Goal: Transaction & Acquisition: Obtain resource

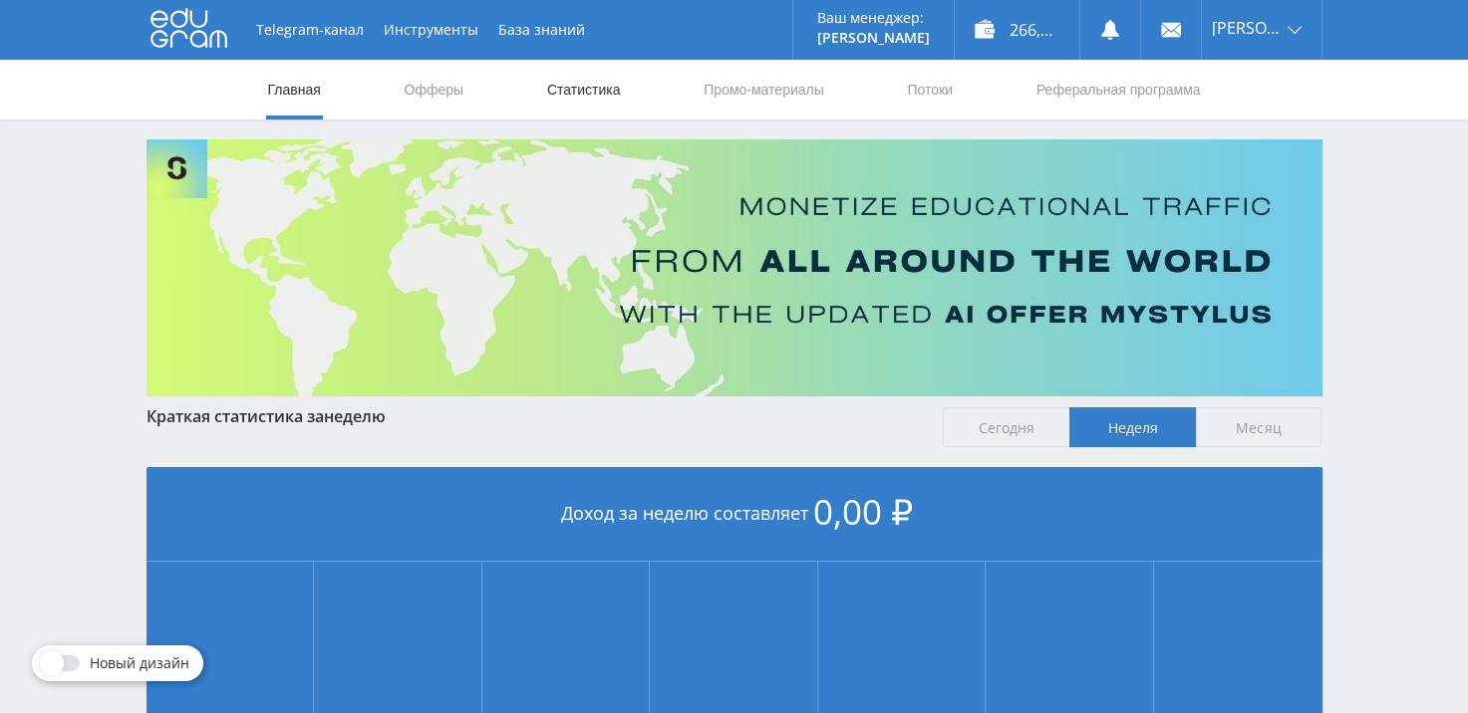
click at [593, 95] on link "Статистика" at bounding box center [584, 90] width 78 height 60
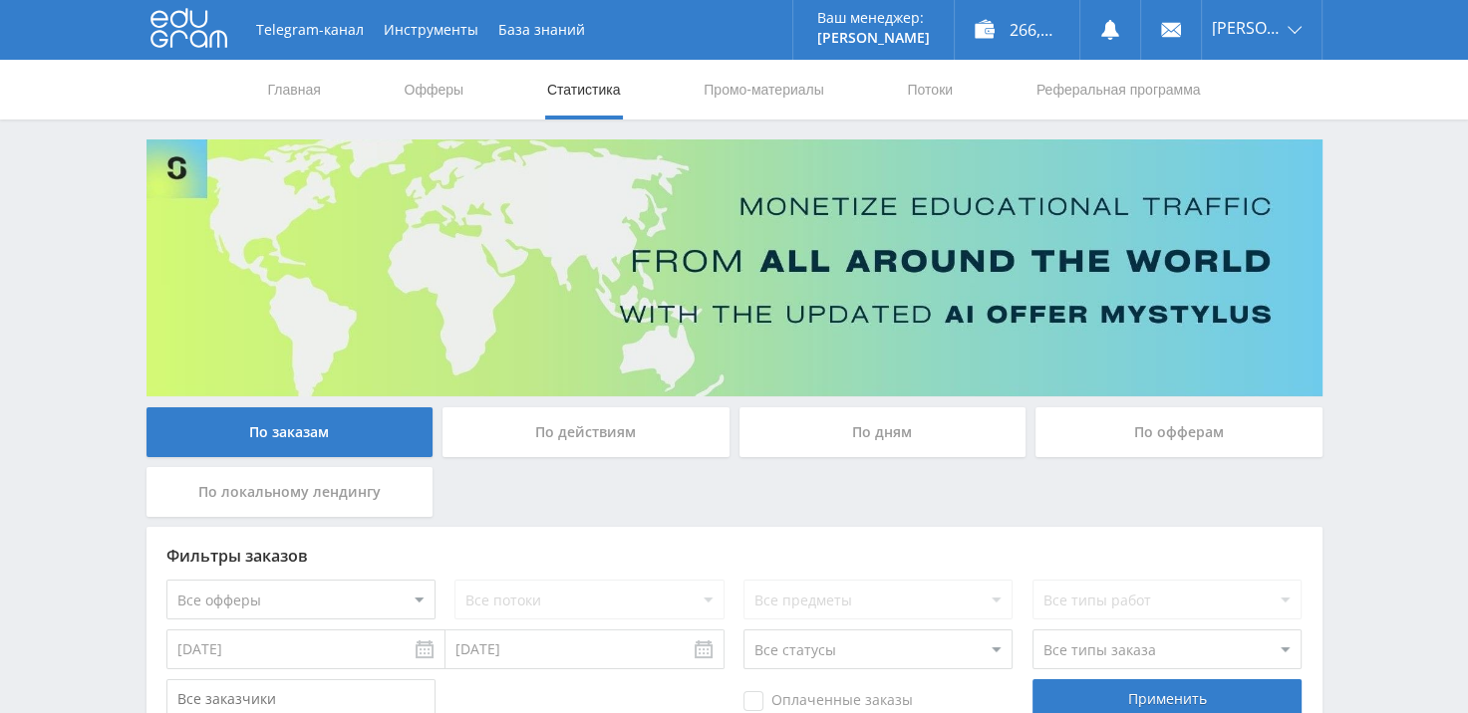
click at [1155, 435] on div "По офферам" at bounding box center [1178, 432] width 287 height 50
click at [0, 0] on input "По офферам" at bounding box center [0, 0] width 0 height 0
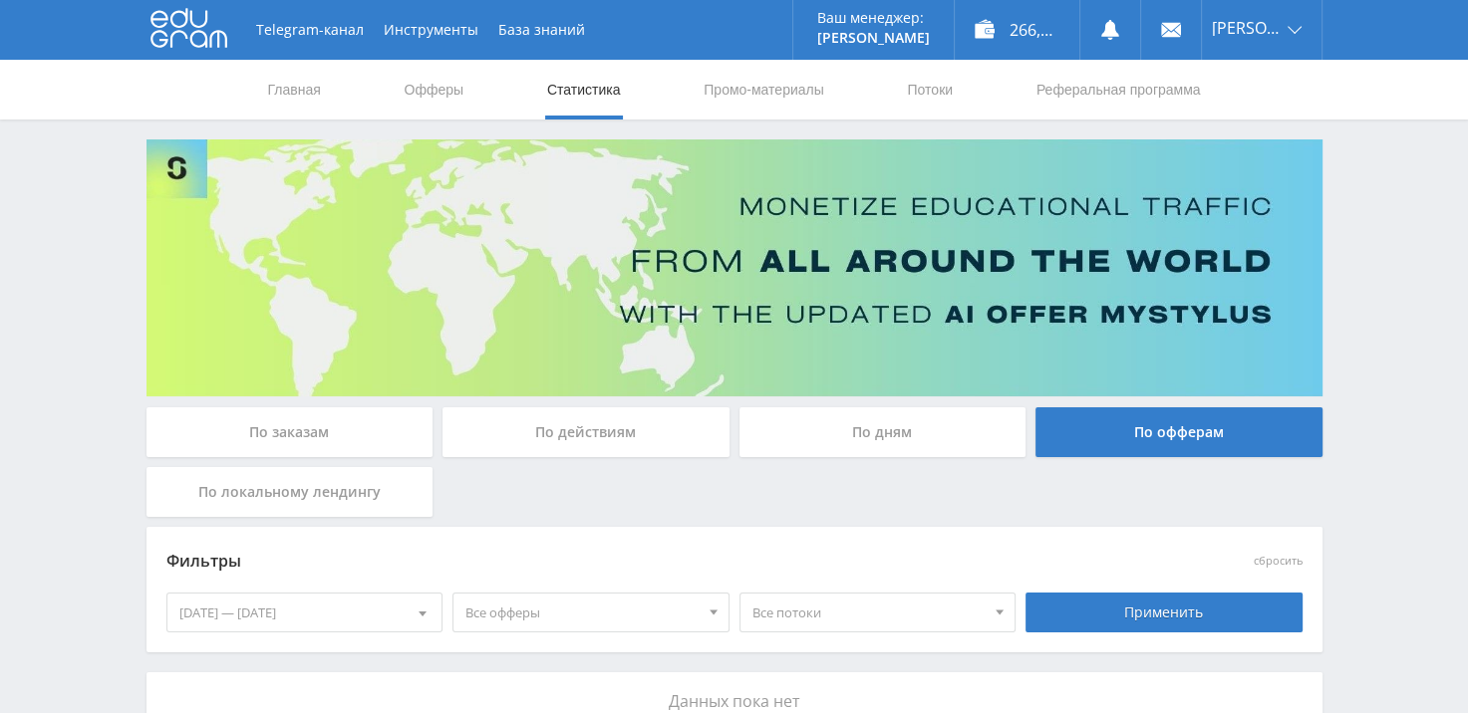
click at [882, 428] on div "По дням" at bounding box center [882, 432] width 287 height 50
click at [0, 0] on input "По дням" at bounding box center [0, 0] width 0 height 0
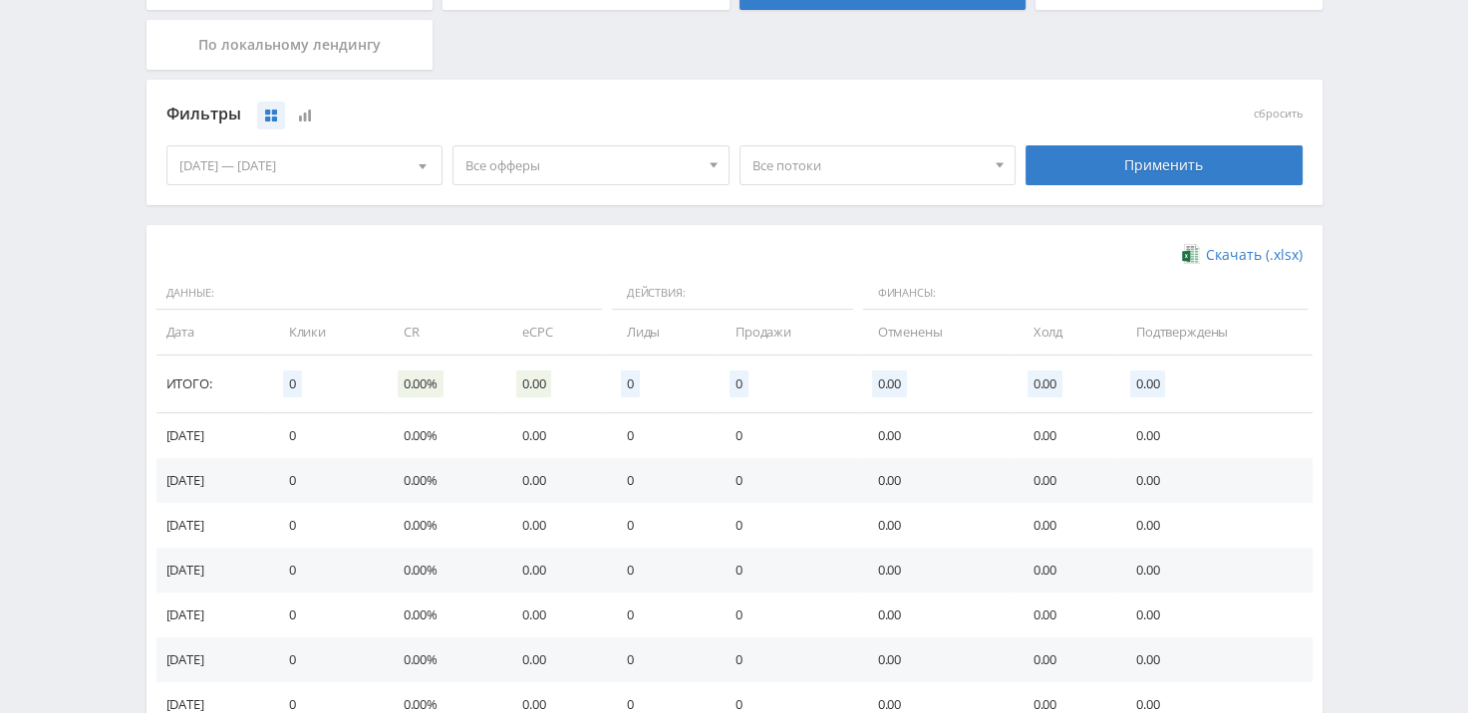
scroll to position [391, 0]
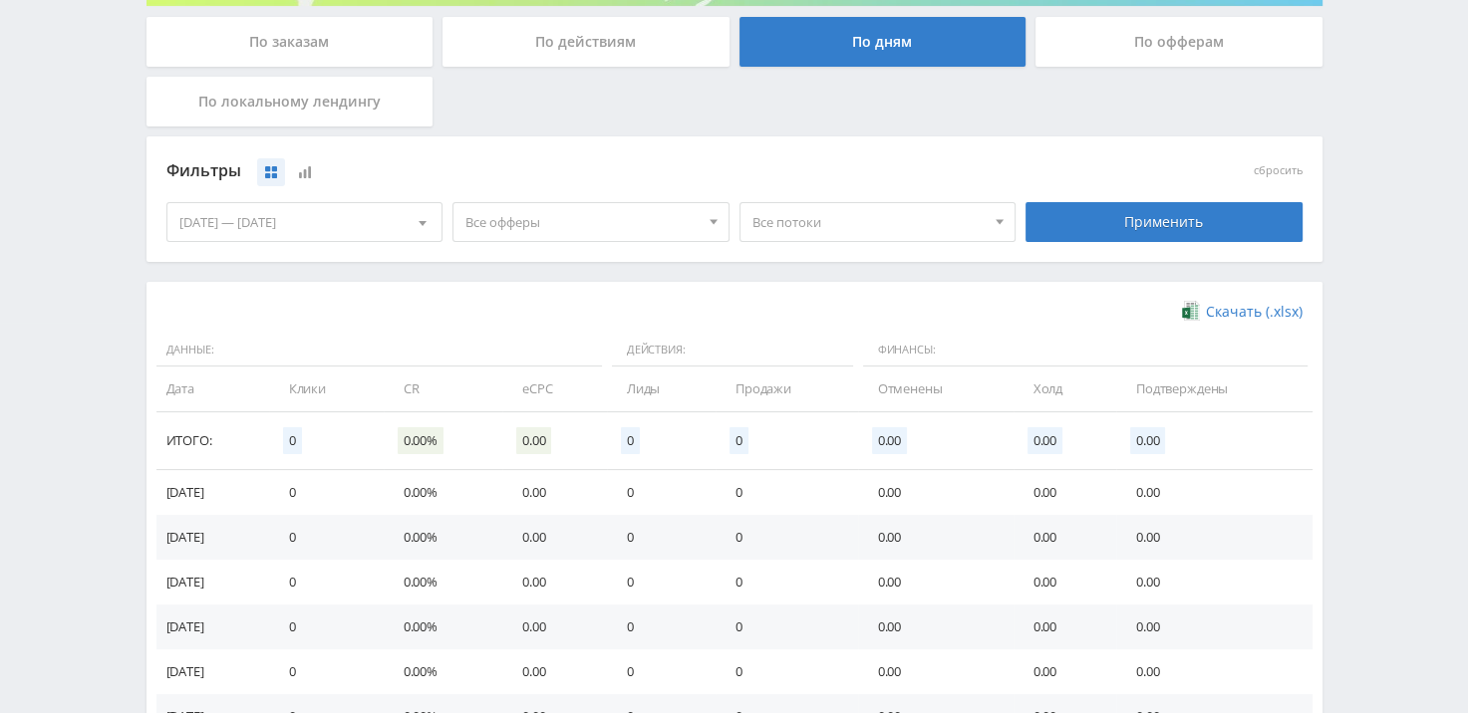
click at [862, 230] on span "Все потоки" at bounding box center [868, 222] width 233 height 38
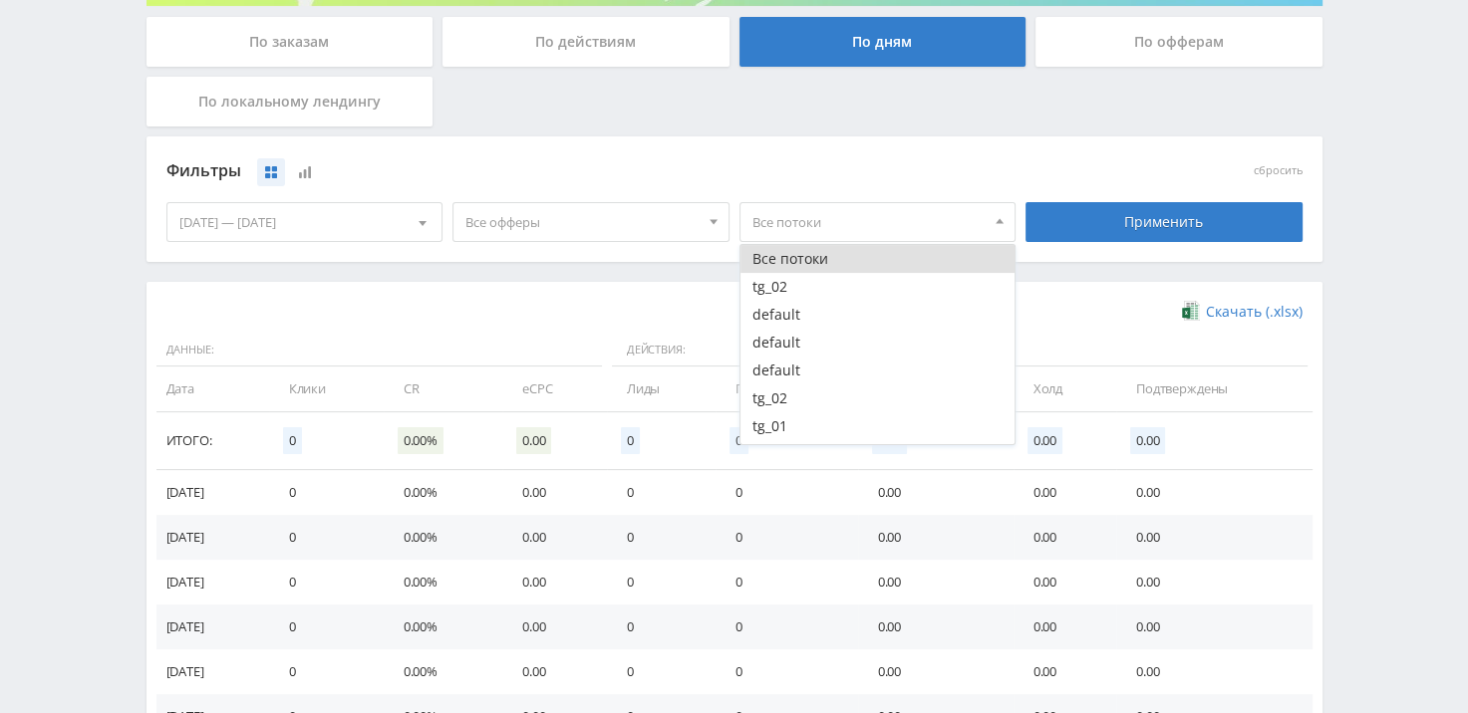
click at [862, 230] on span "Все потоки" at bounding box center [868, 222] width 233 height 38
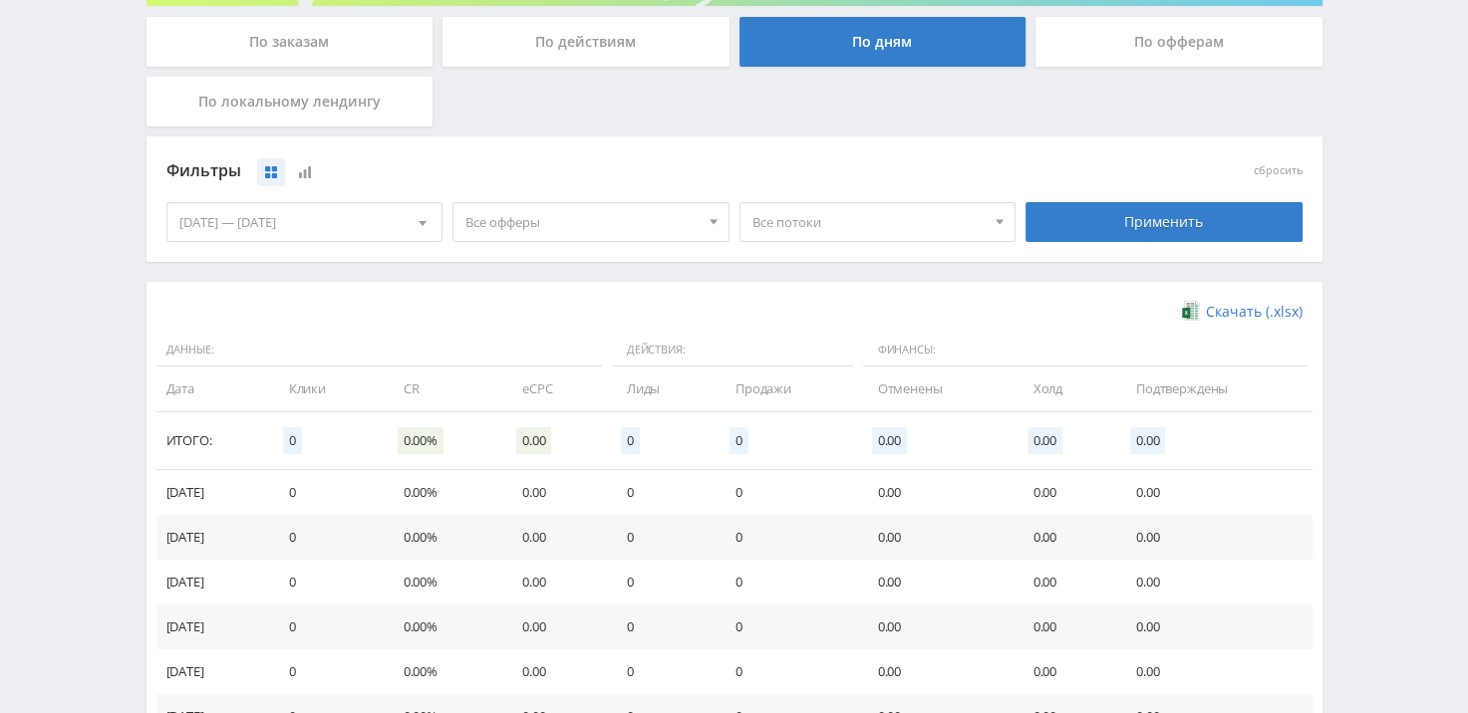
click at [769, 285] on div "Скачать (.xlsx) Данные: Действия: Финансы: Дата Клики CR eCPC Лиды Продажи Отме…" at bounding box center [734, 543] width 1176 height 522
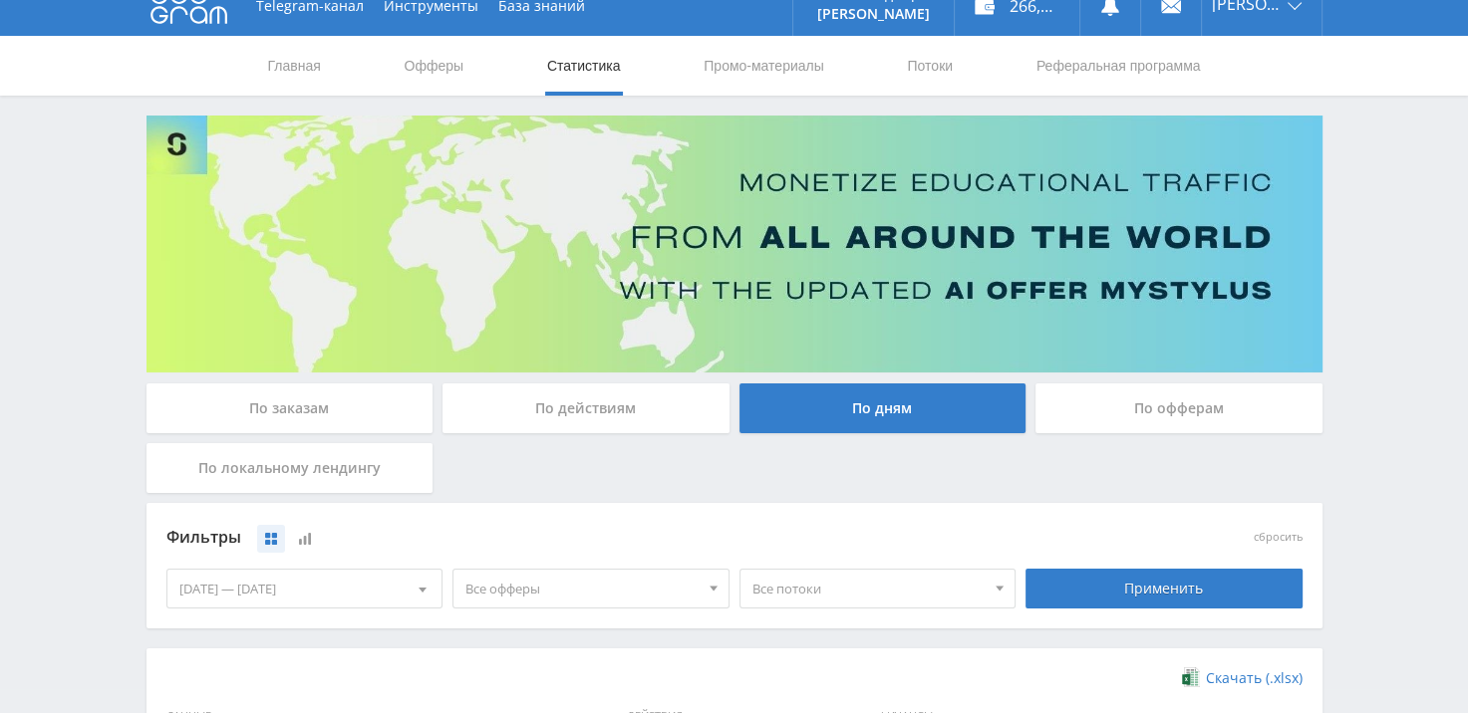
scroll to position [0, 0]
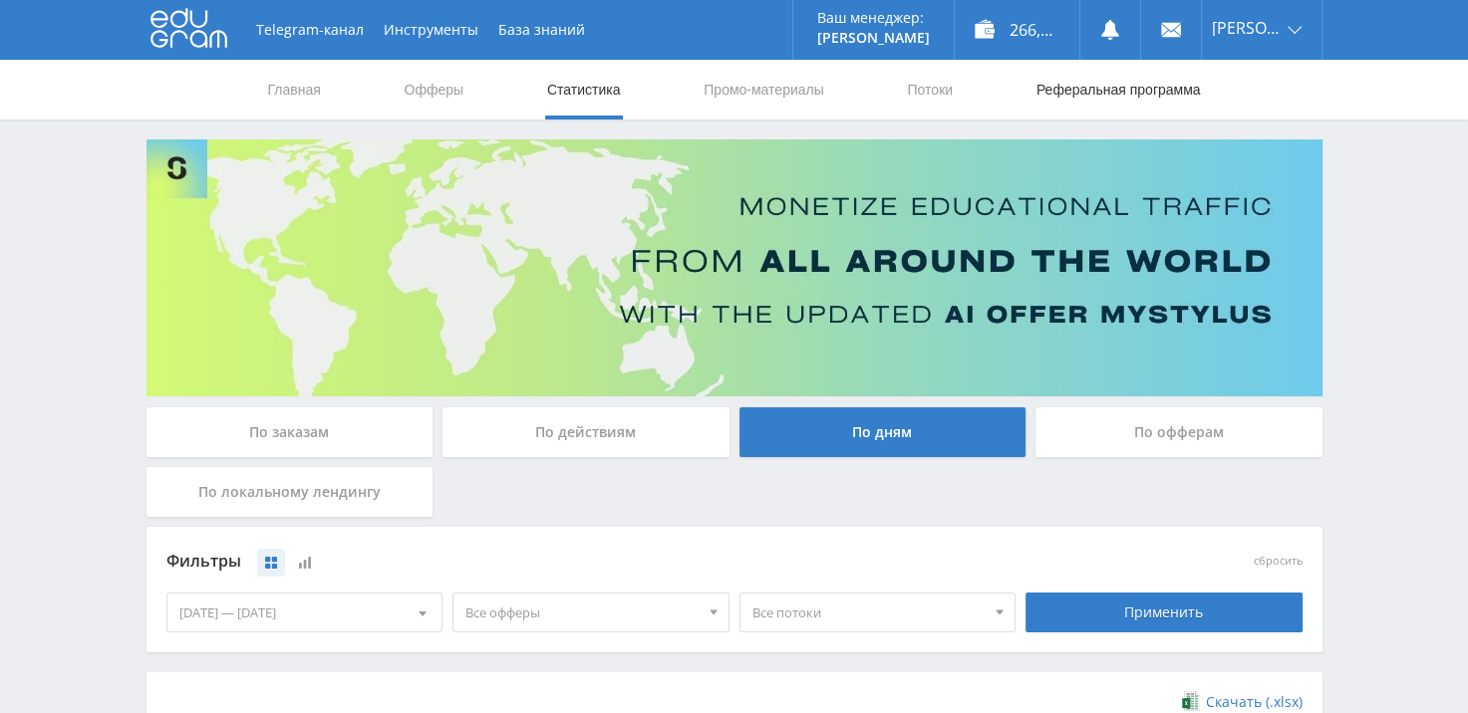
click at [1100, 92] on link "Реферальная программа" at bounding box center [1118, 90] width 168 height 60
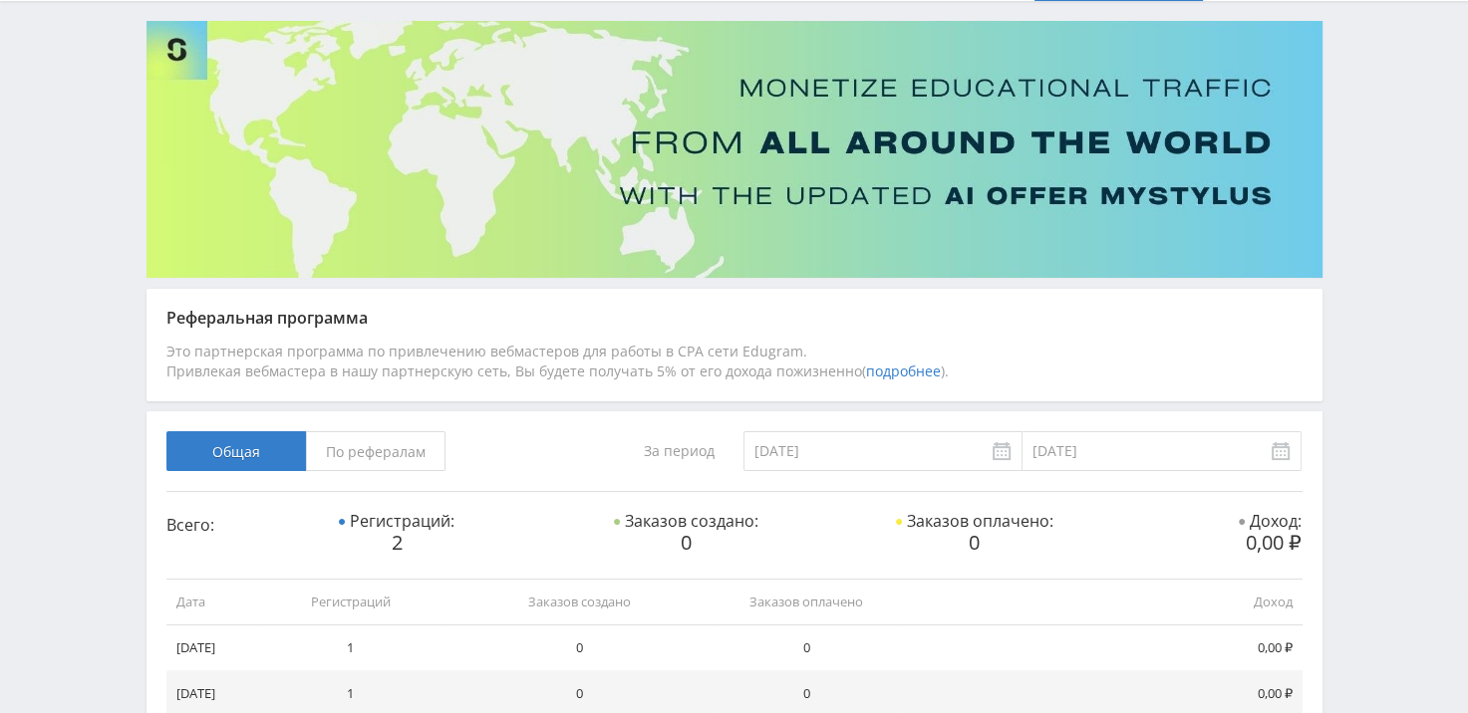
scroll to position [16, 0]
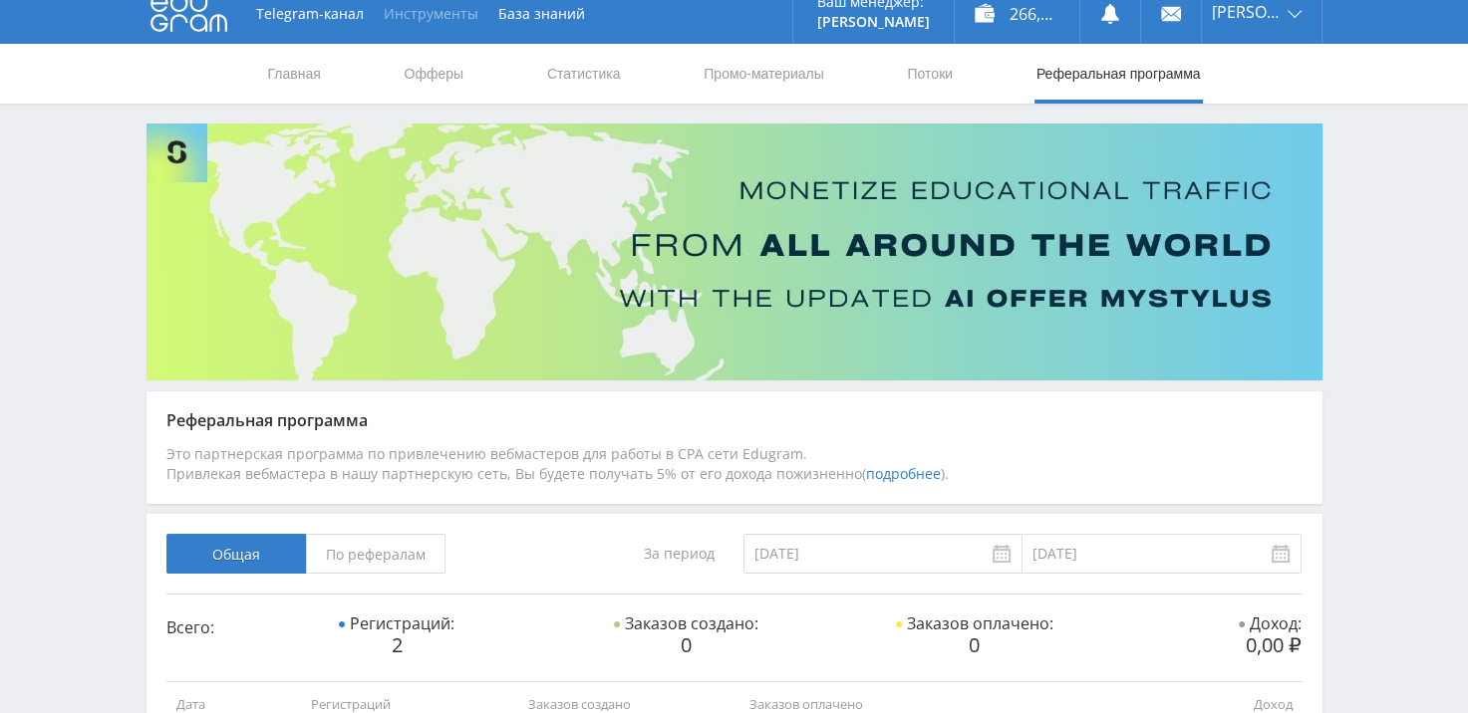
click at [443, 17] on button "Инструменты" at bounding box center [431, 14] width 115 height 60
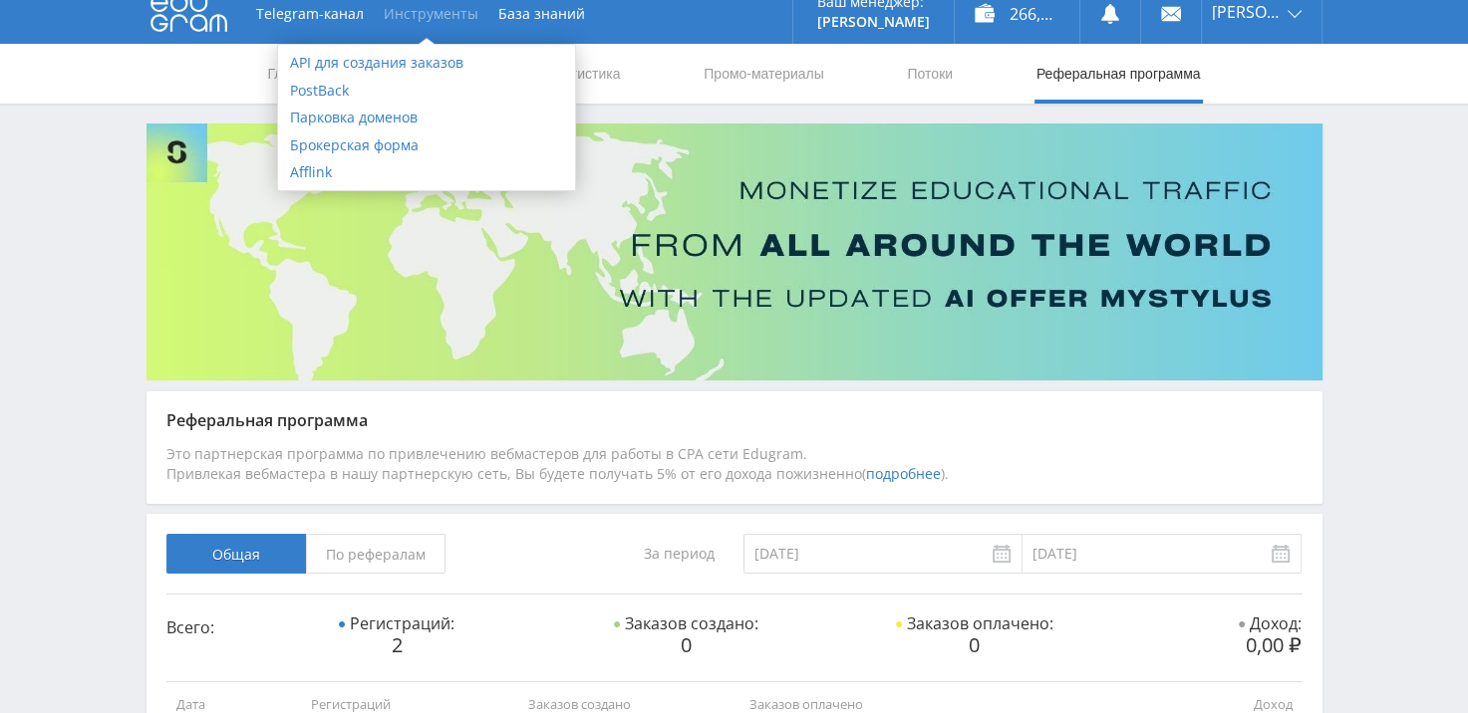
click at [889, 100] on nav "Главная Офферы Статистика Промо-материалы Потоки Реферальная программа" at bounding box center [734, 74] width 936 height 60
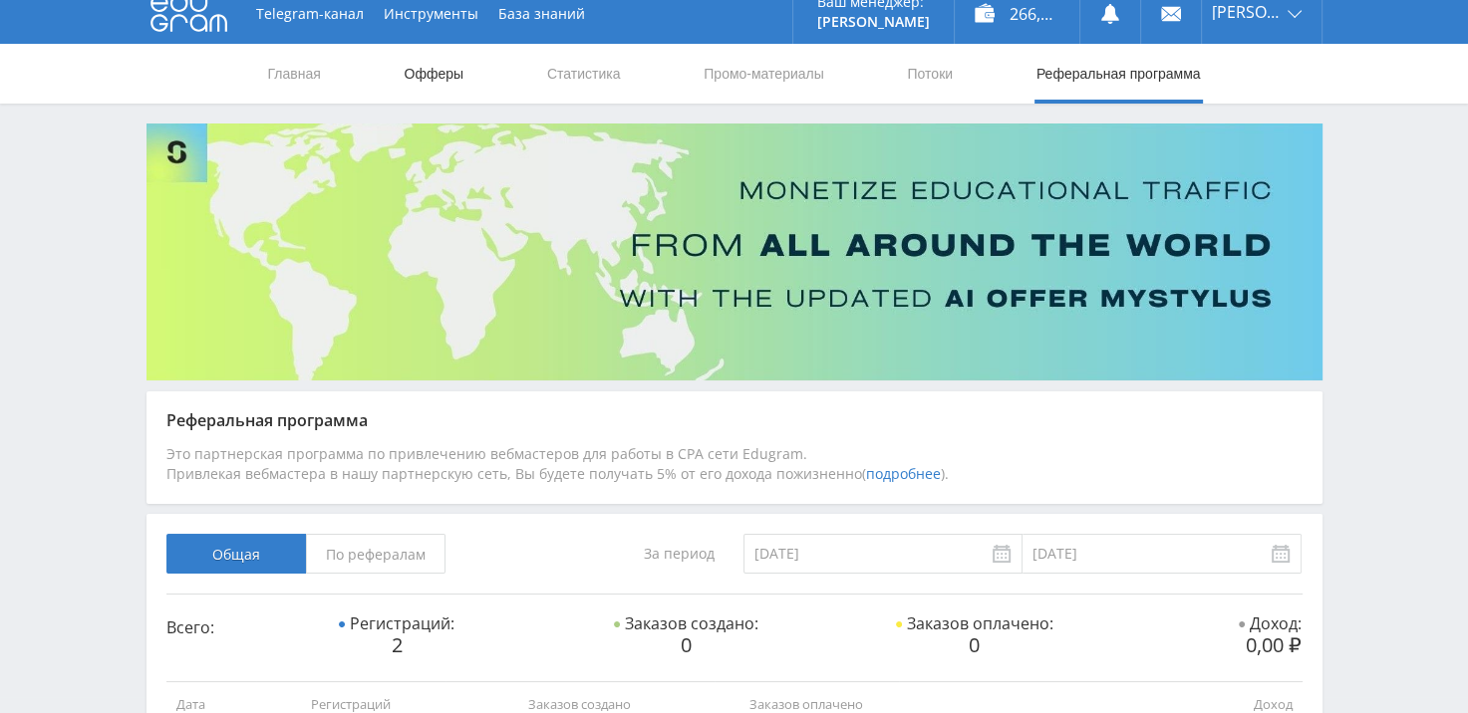
click at [428, 72] on link "Офферы" at bounding box center [434, 74] width 64 height 60
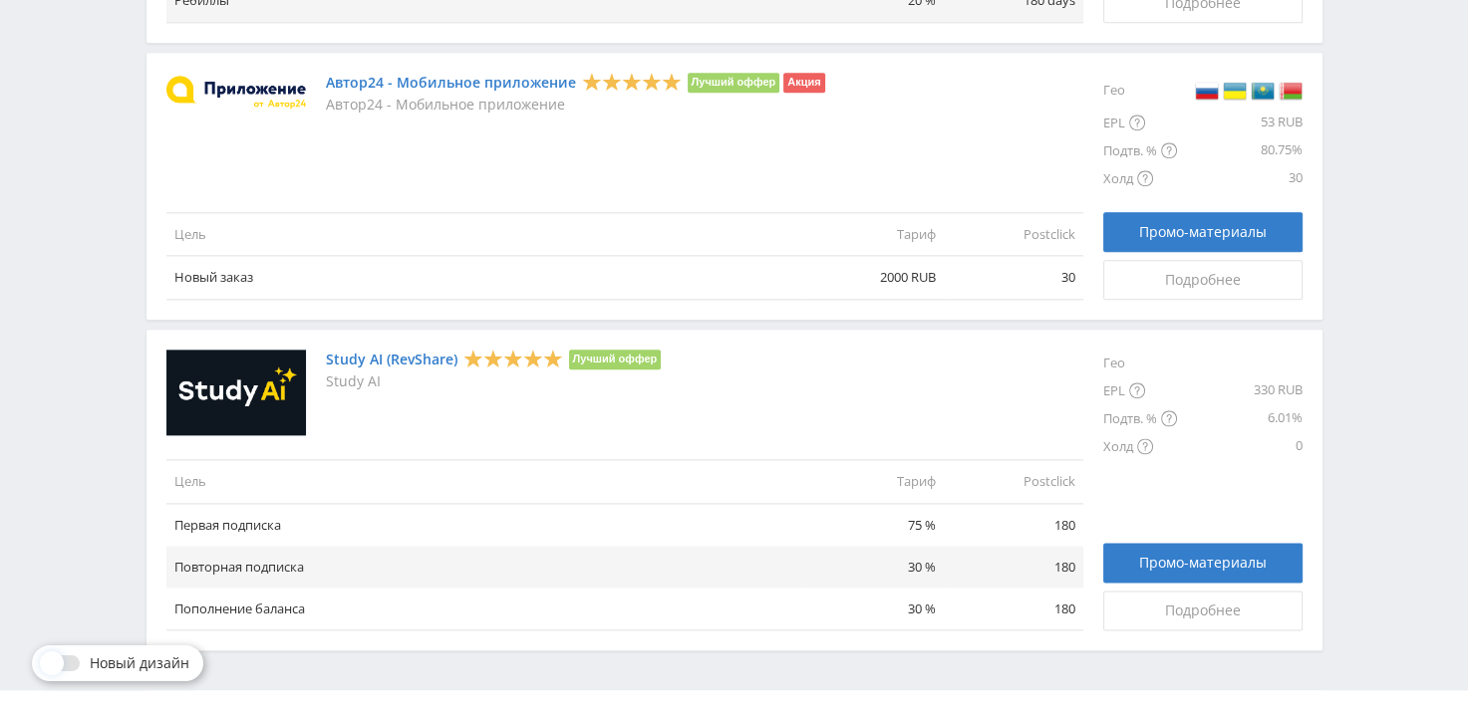
scroll to position [2372, 0]
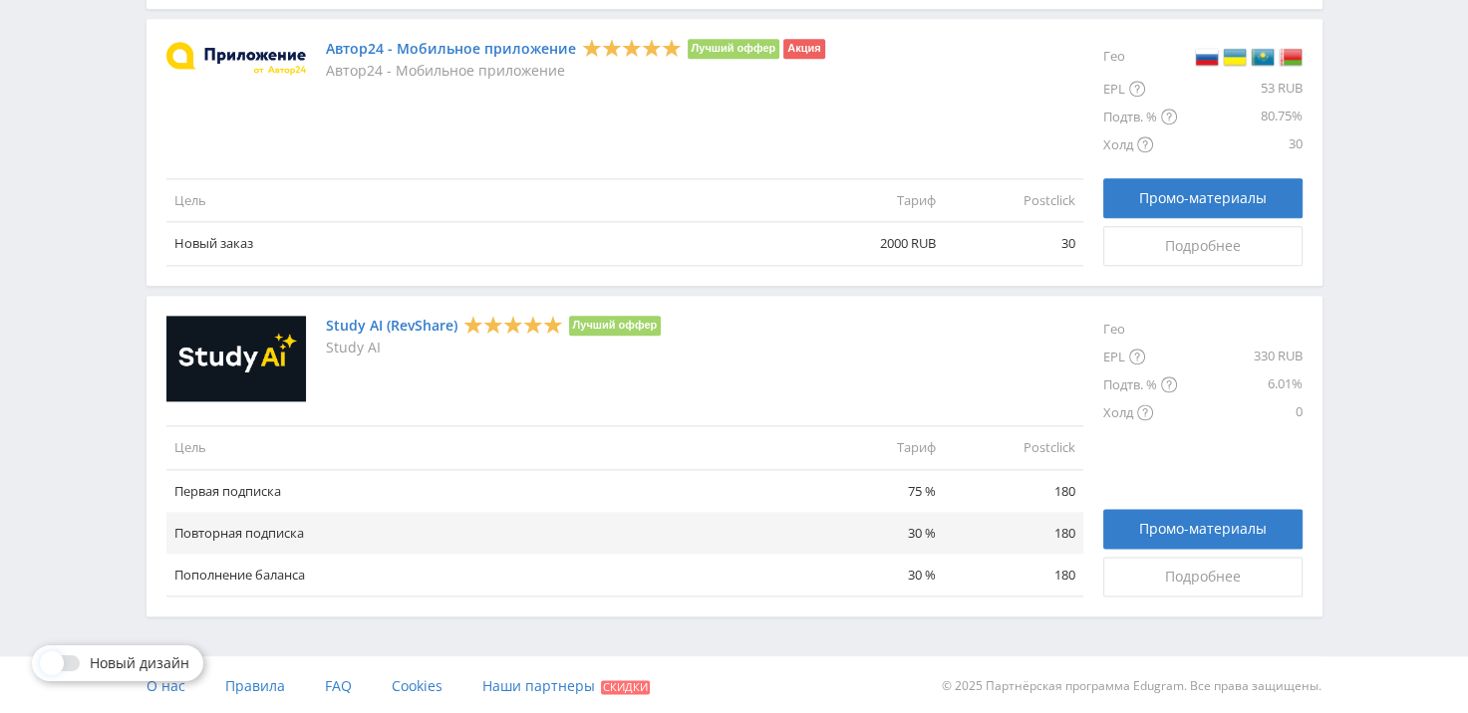
click at [392, 324] on link "Study AI (RevShare)" at bounding box center [392, 326] width 132 height 16
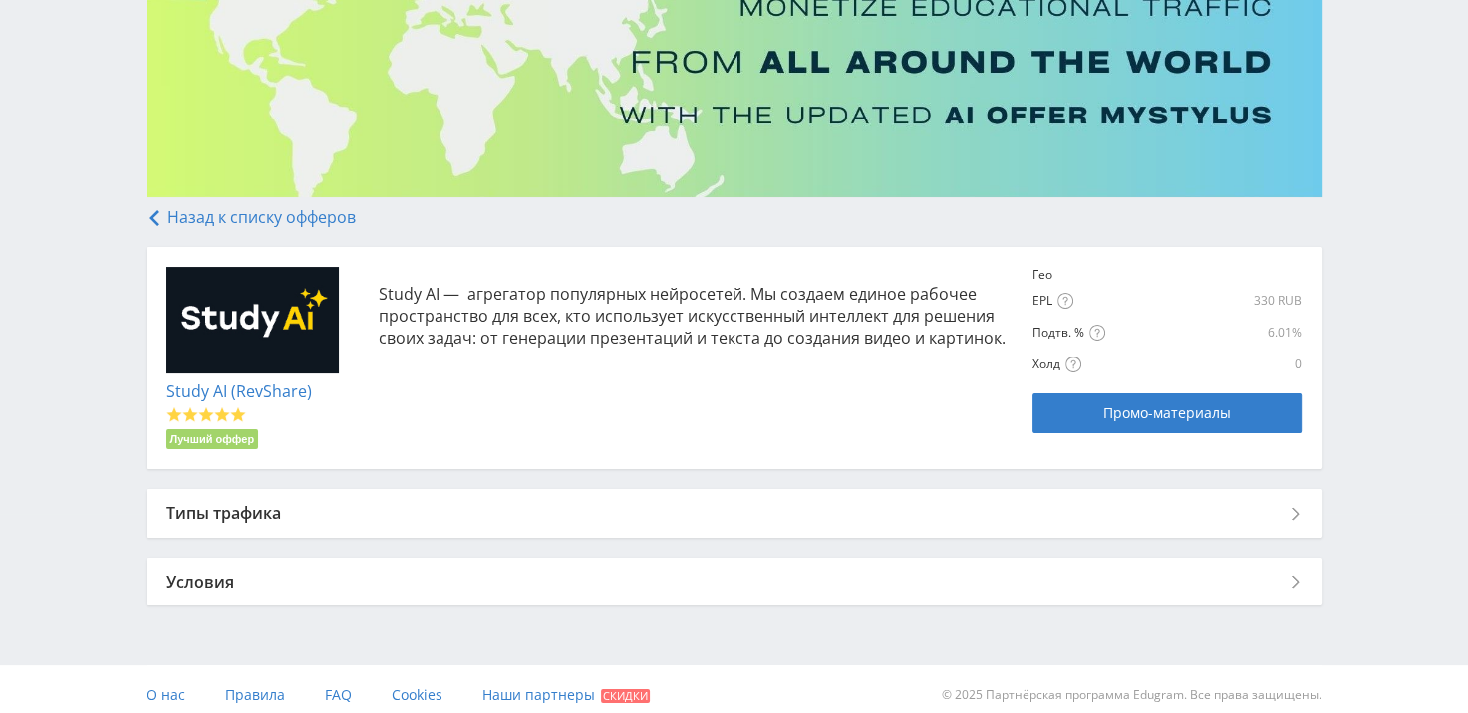
scroll to position [211, 0]
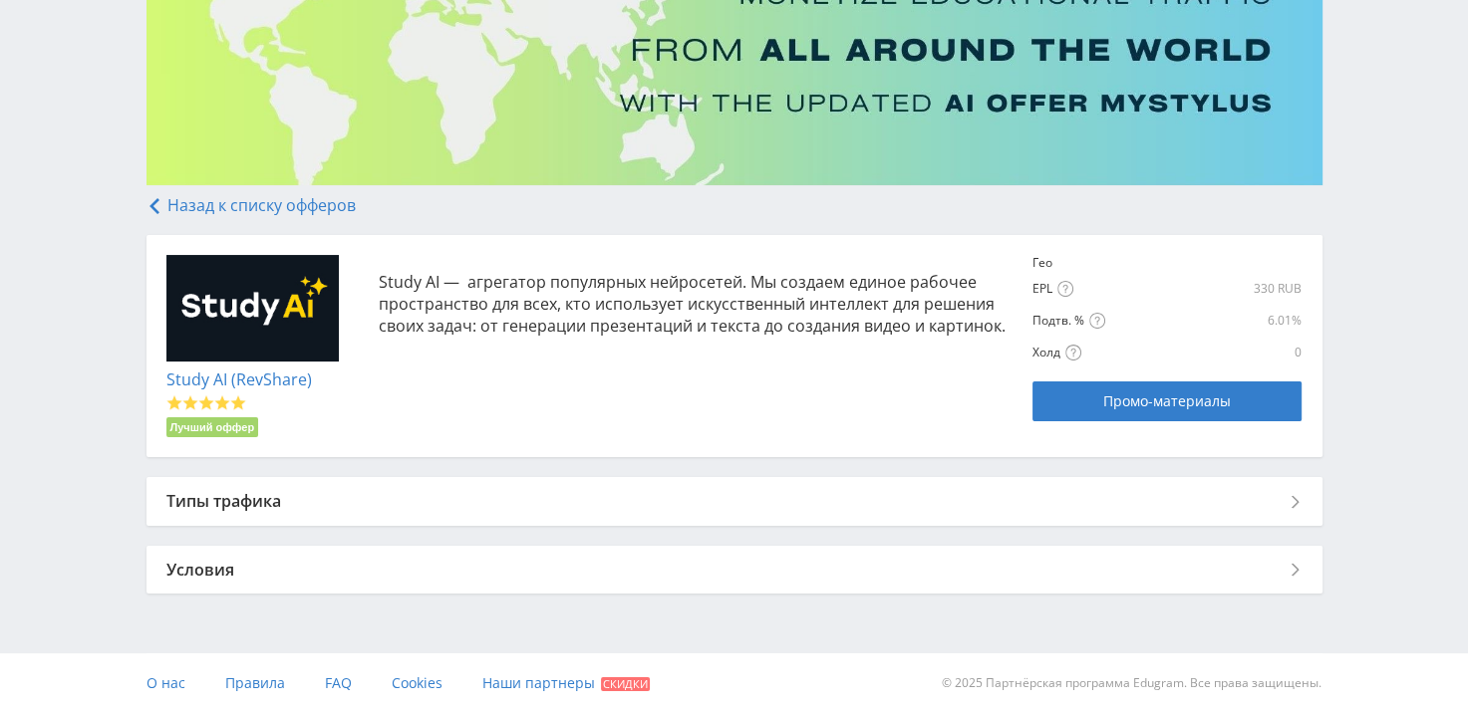
click at [222, 514] on div "Типы трафика" at bounding box center [734, 501] width 1176 height 48
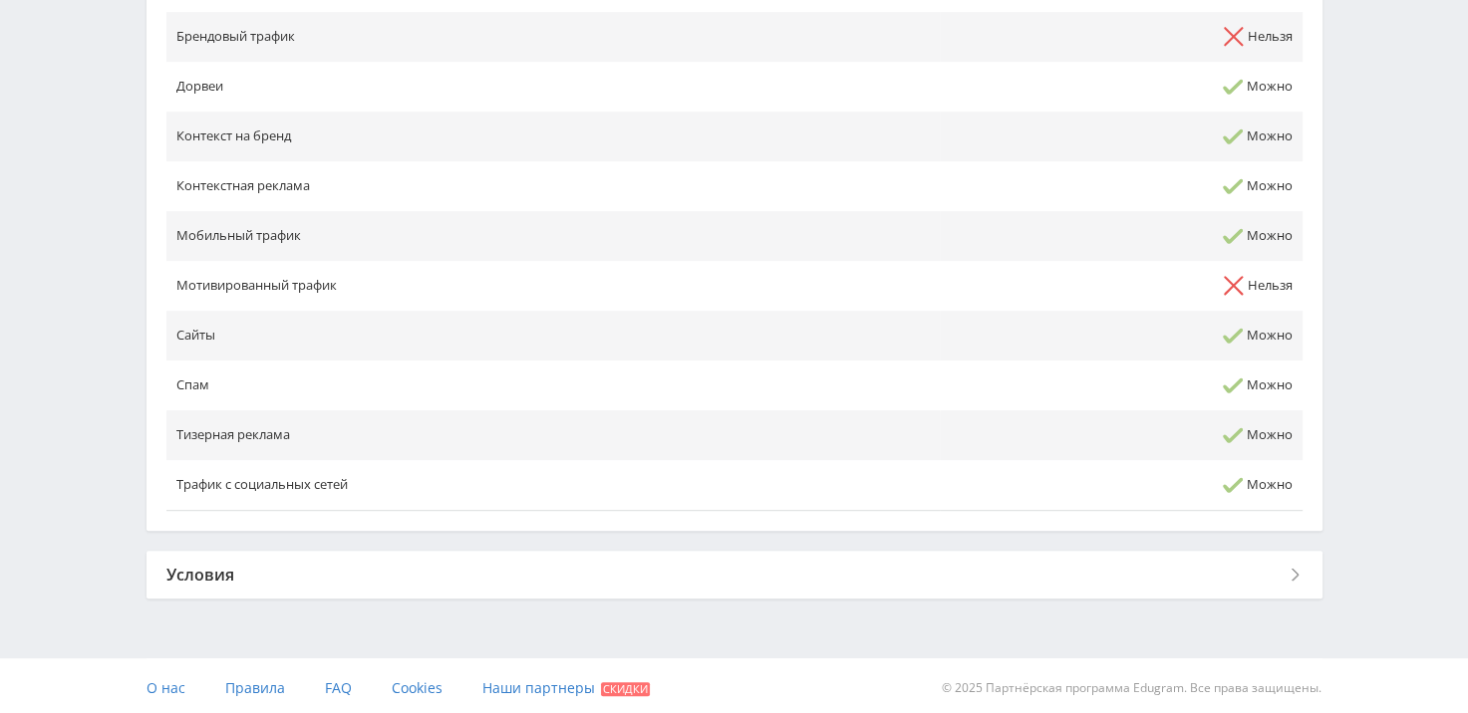
scroll to position [885, 0]
click at [226, 574] on div "Условия" at bounding box center [734, 571] width 1176 height 48
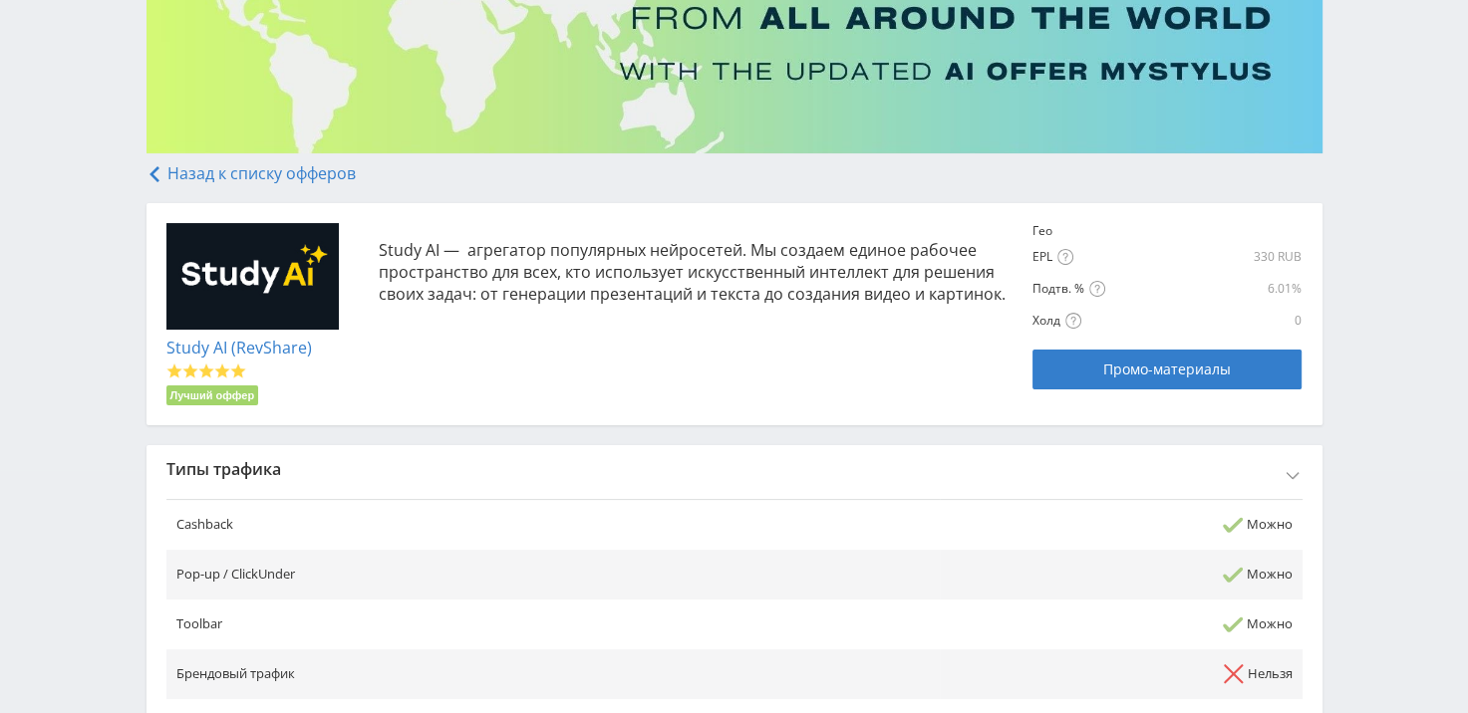
scroll to position [187, 0]
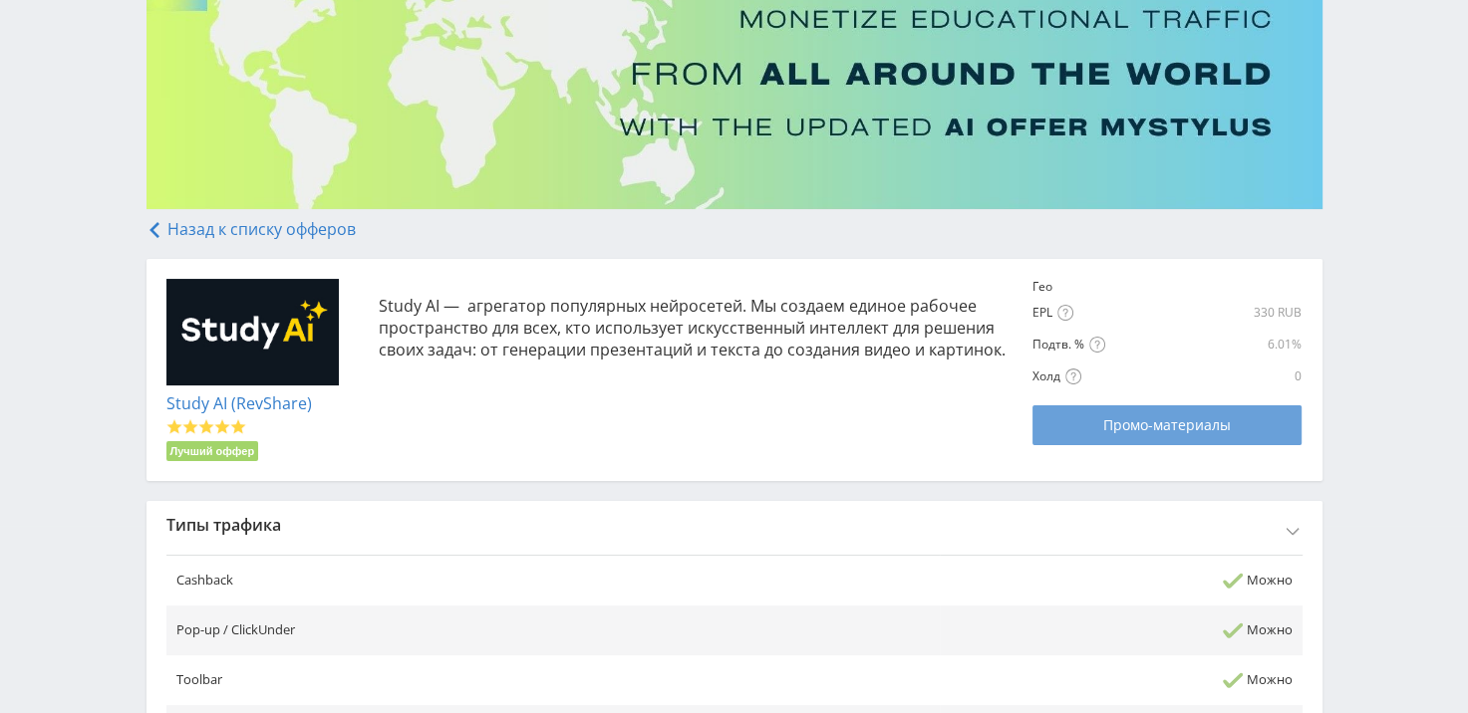
click at [1094, 431] on div "Промо-материалы" at bounding box center [1166, 425] width 219 height 16
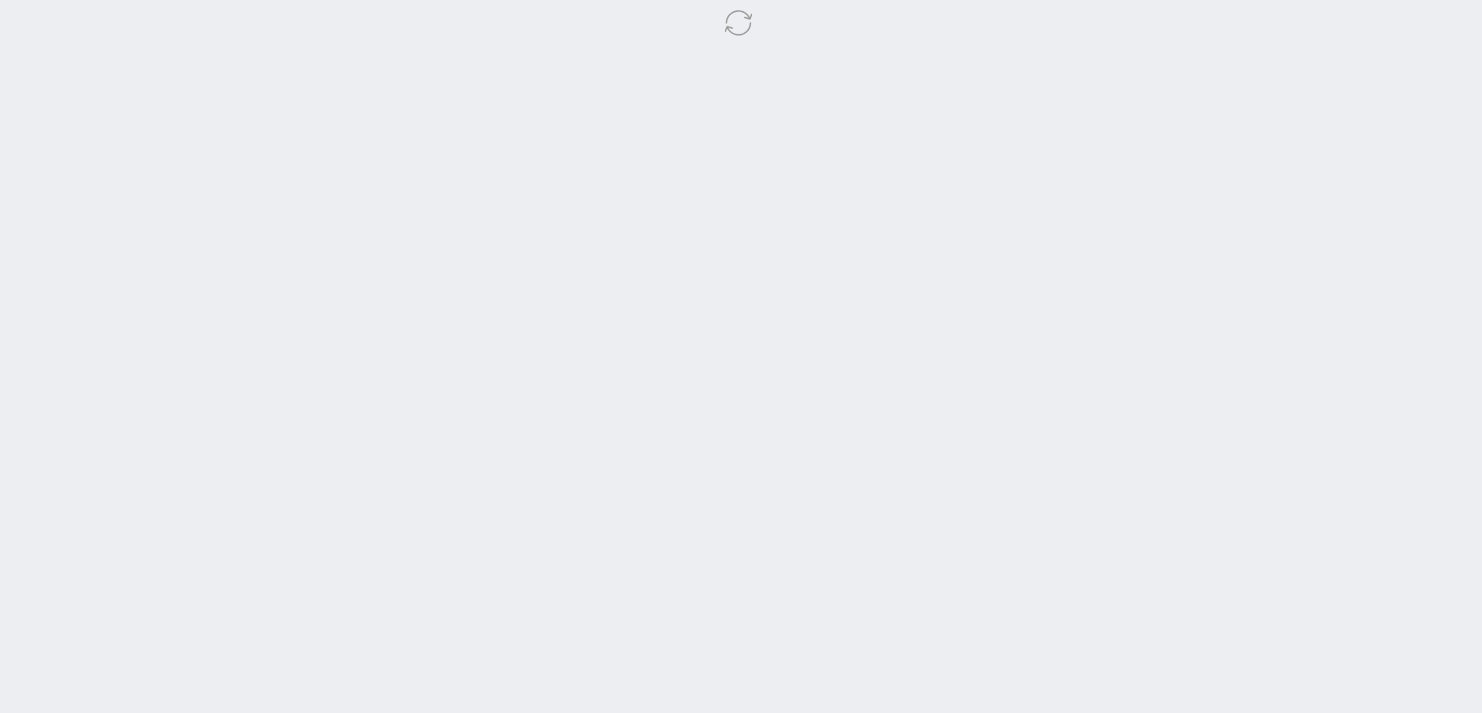
select select "376"
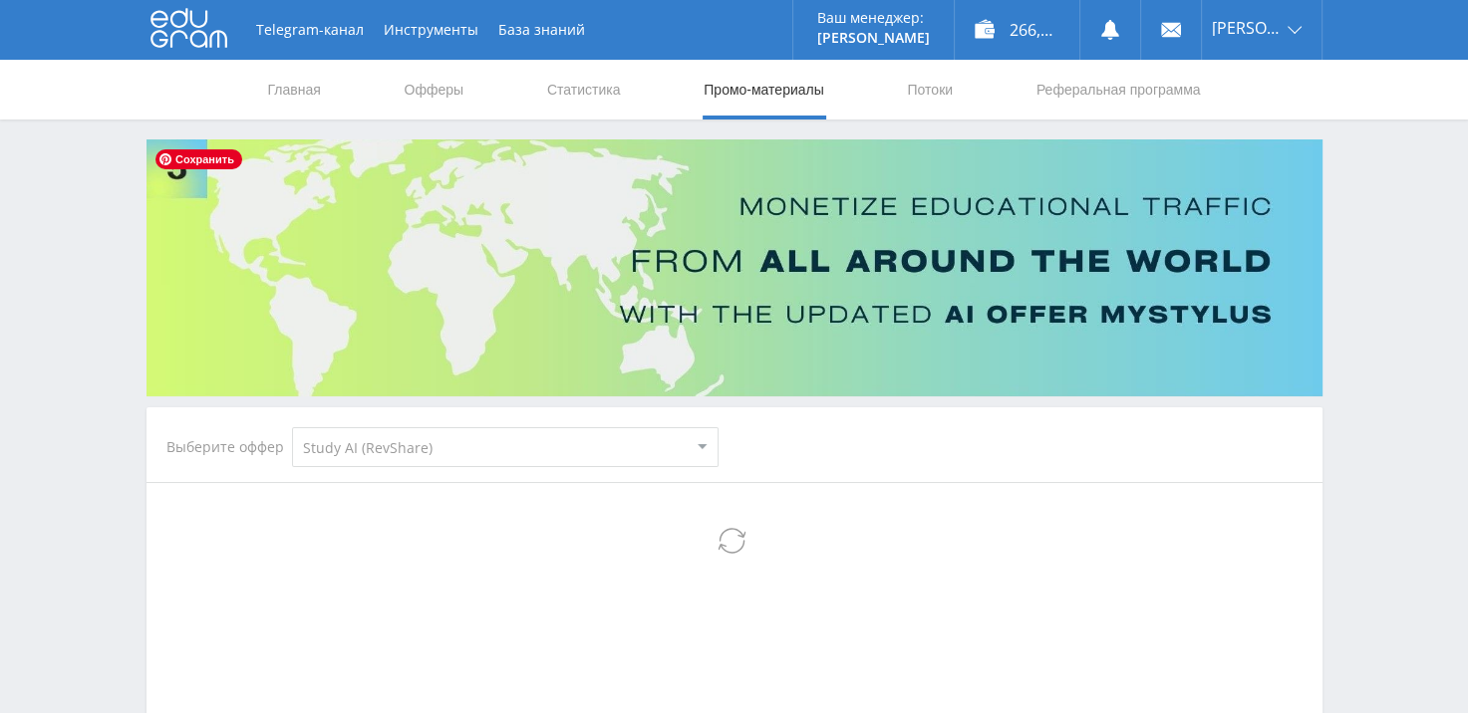
select select "376"
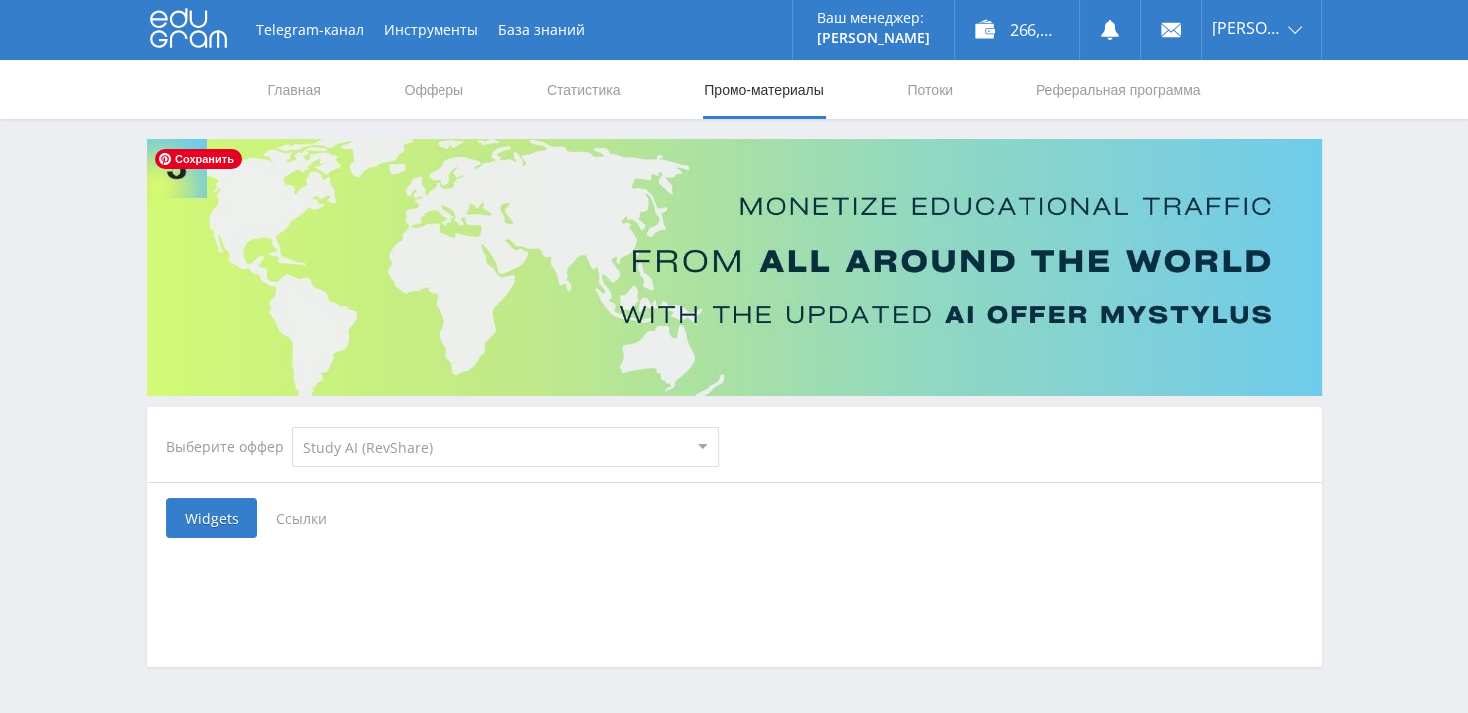
scroll to position [63, 0]
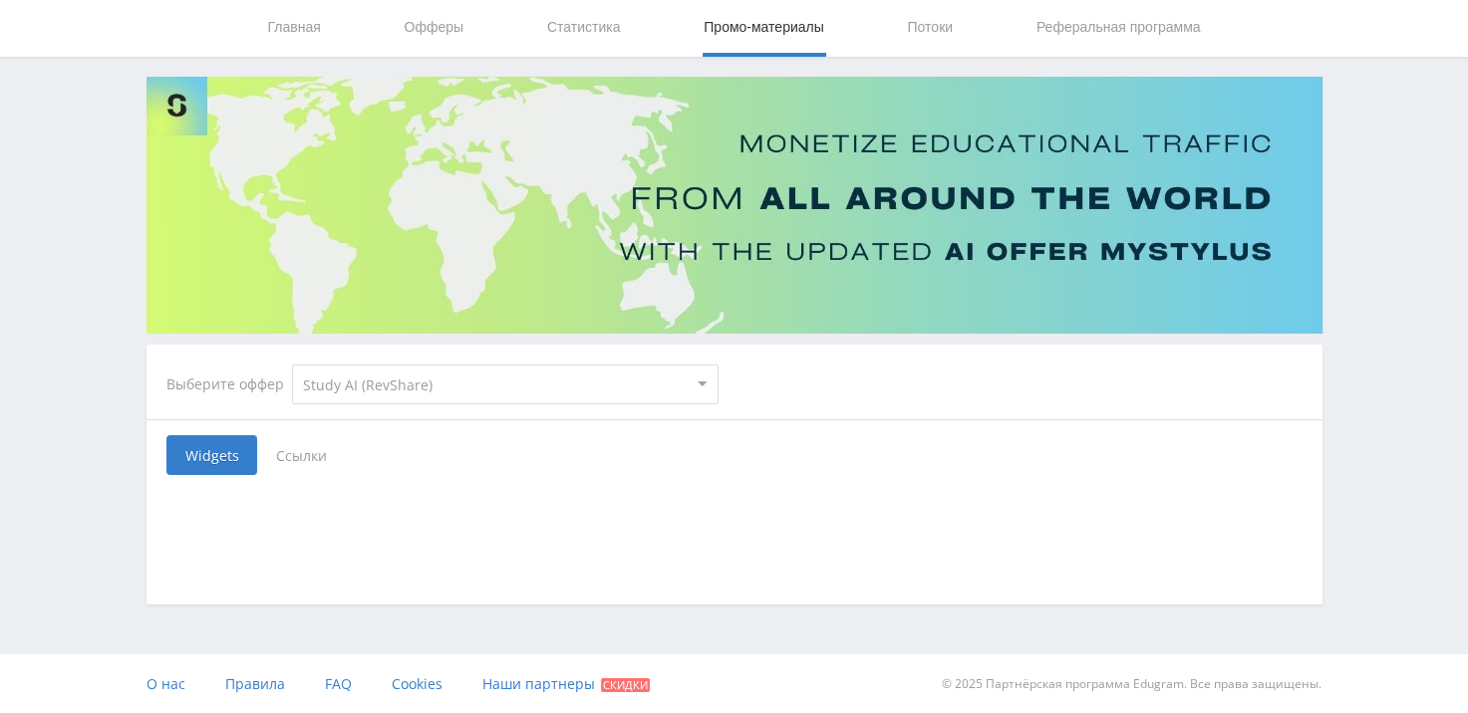
click at [290, 461] on span "Ссылки" at bounding box center [301, 455] width 89 height 40
click at [0, 0] on input "Ссылки" at bounding box center [0, 0] width 0 height 0
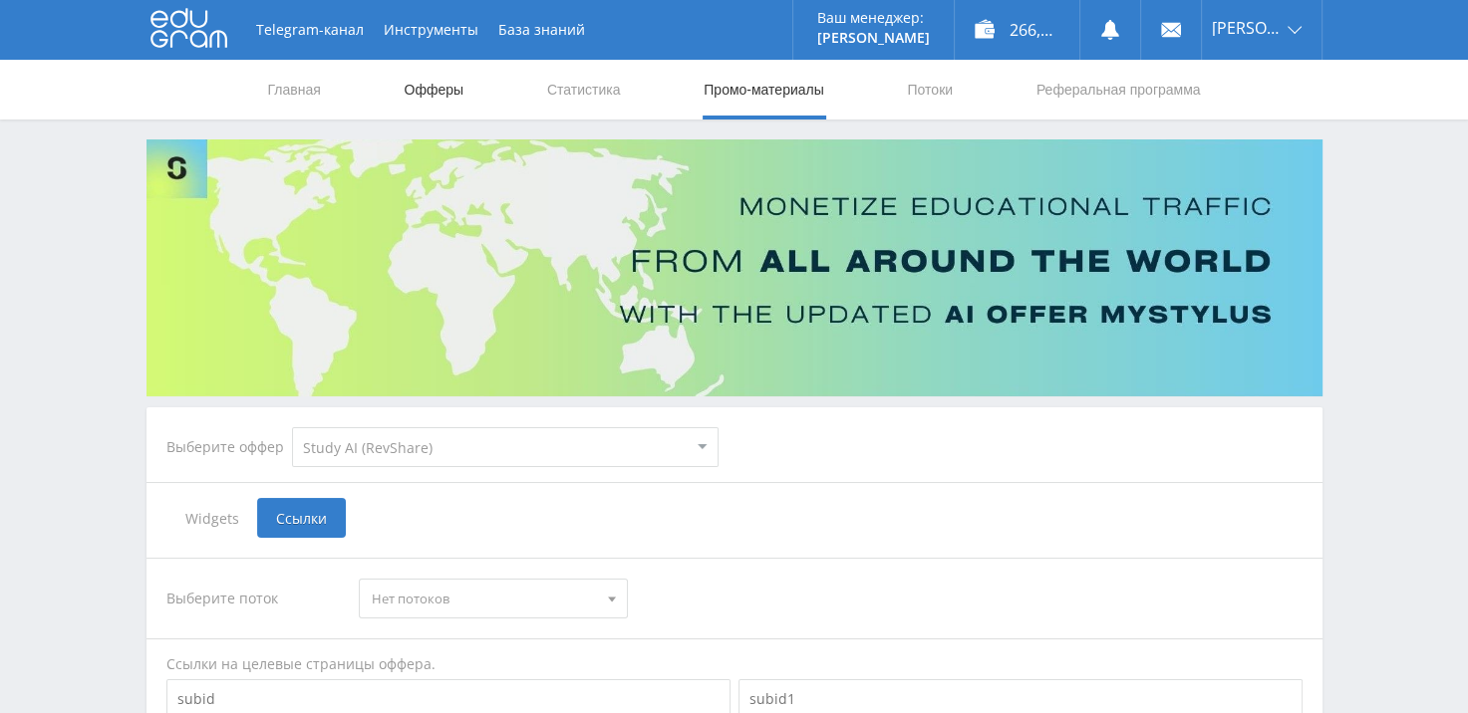
click at [438, 84] on link "Офферы" at bounding box center [434, 90] width 64 height 60
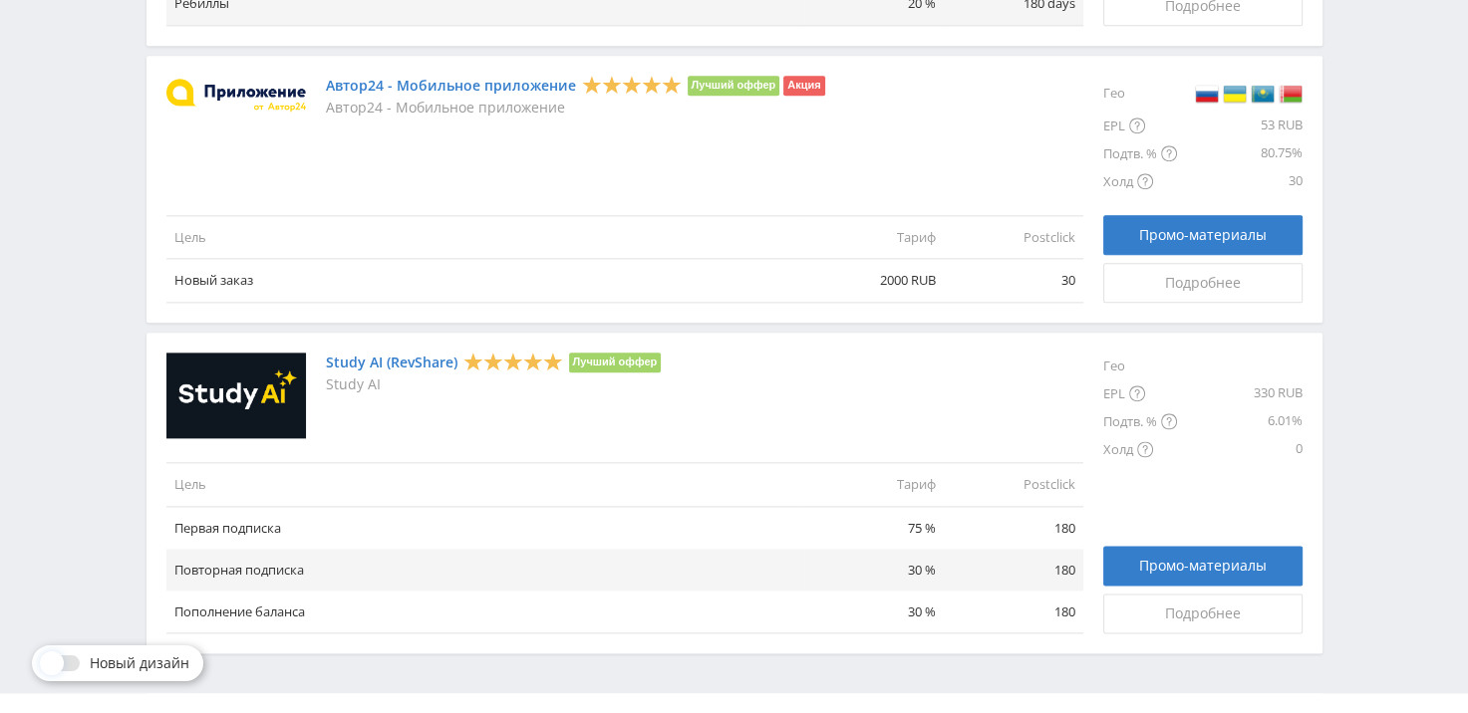
scroll to position [2372, 0]
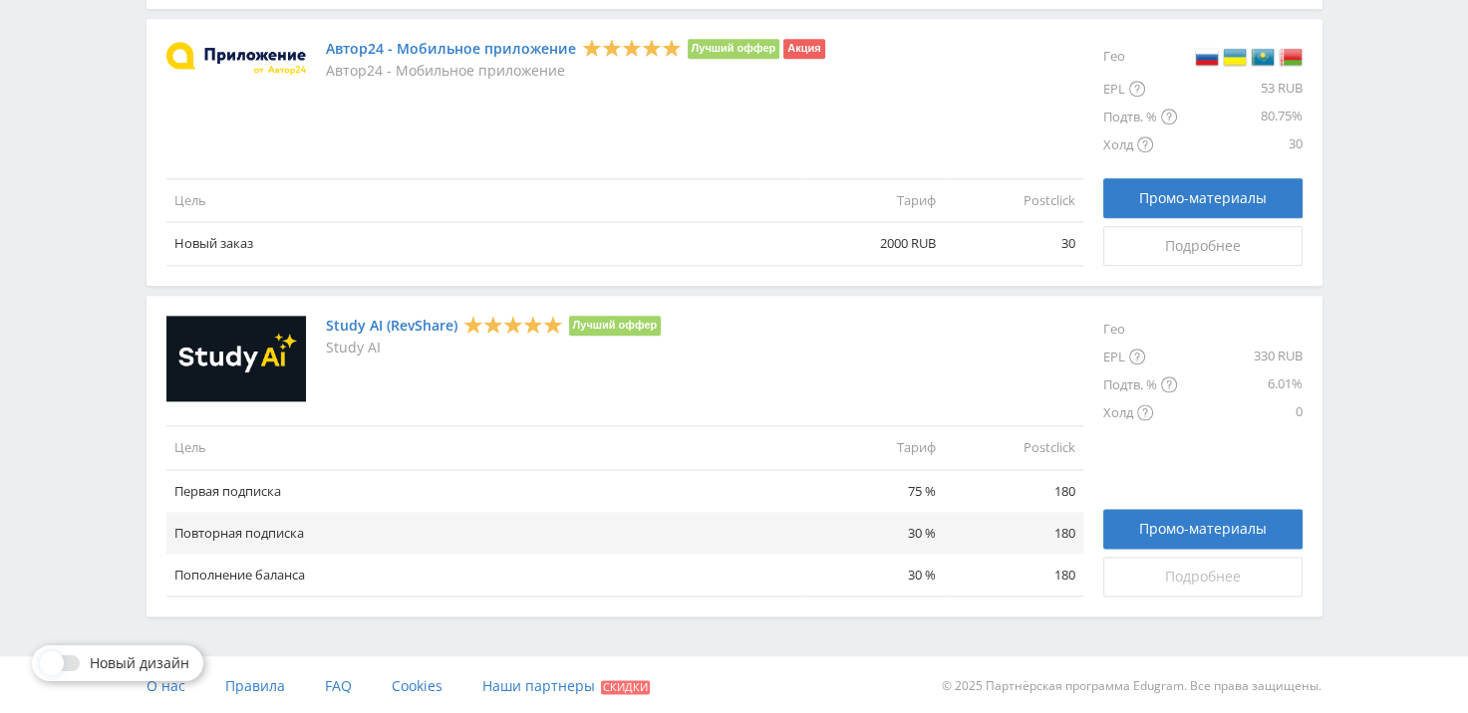
click at [1186, 582] on span "Подробнее" at bounding box center [1203, 577] width 76 height 16
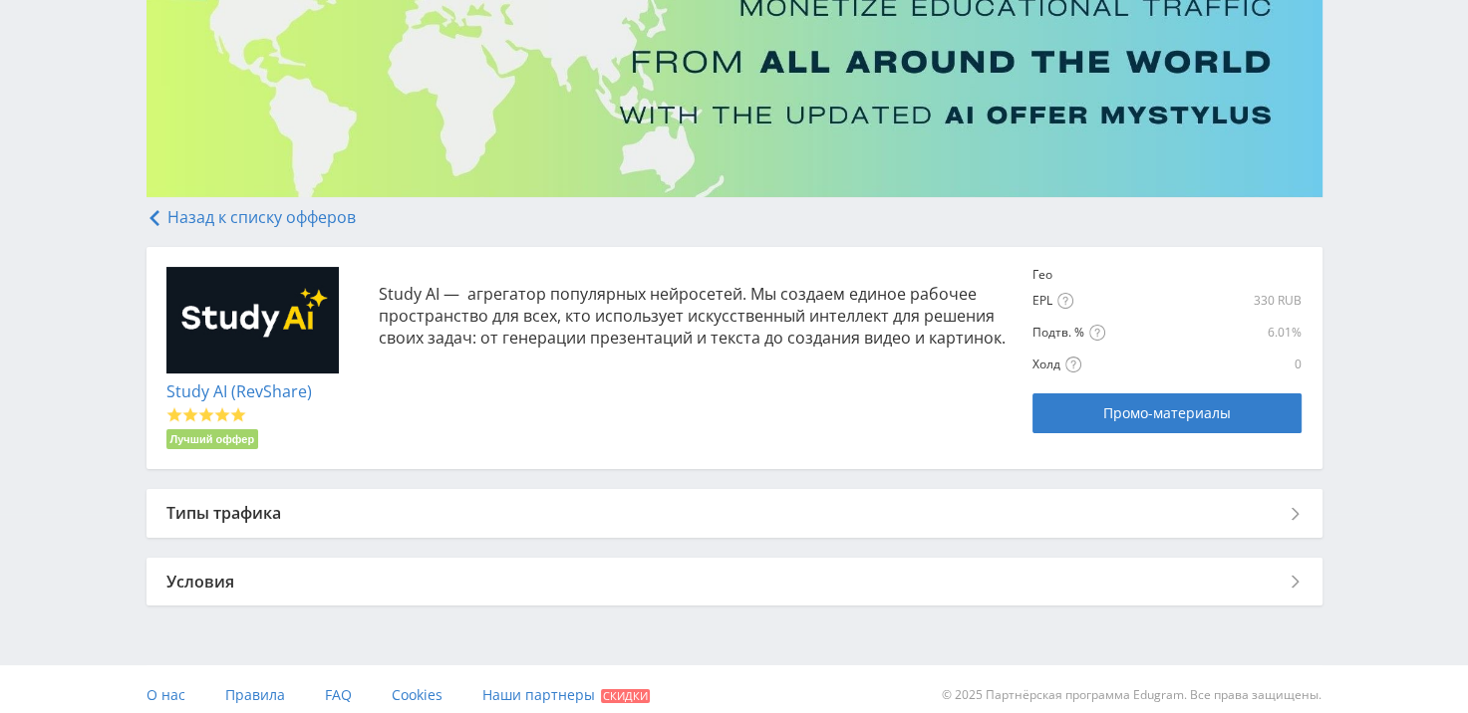
scroll to position [211, 0]
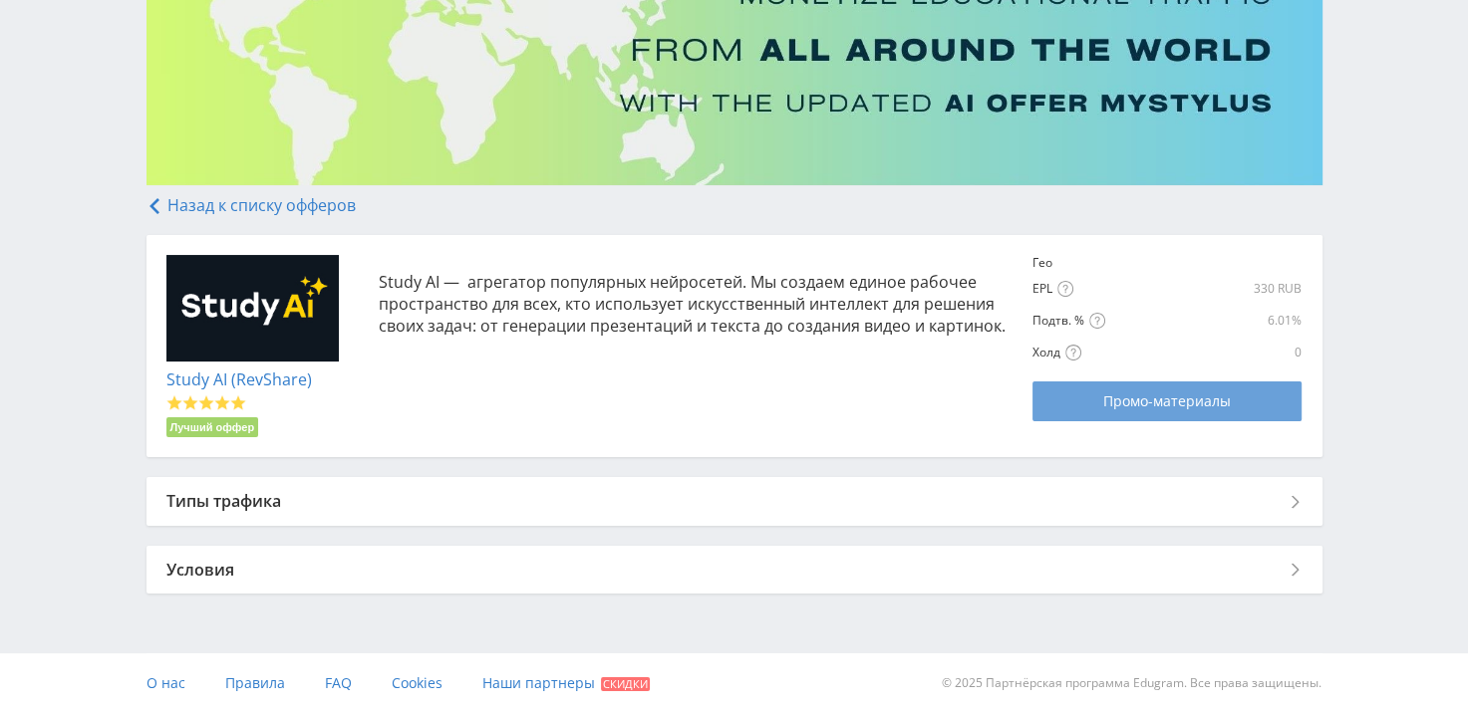
click at [1160, 418] on link "Промо-материалы" at bounding box center [1166, 402] width 269 height 40
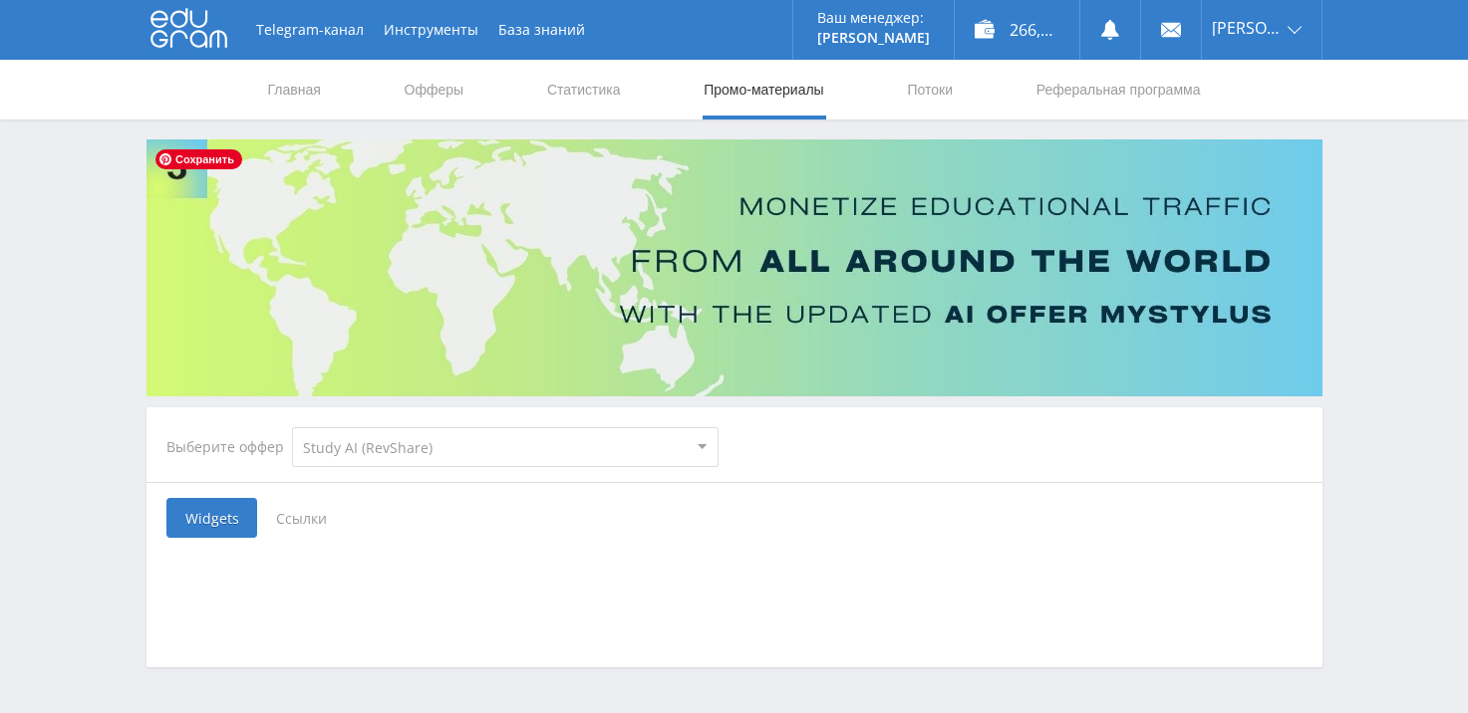
select select "376"
click at [291, 522] on span "Ссылки" at bounding box center [301, 518] width 89 height 40
click at [0, 0] on input "Ссылки" at bounding box center [0, 0] width 0 height 0
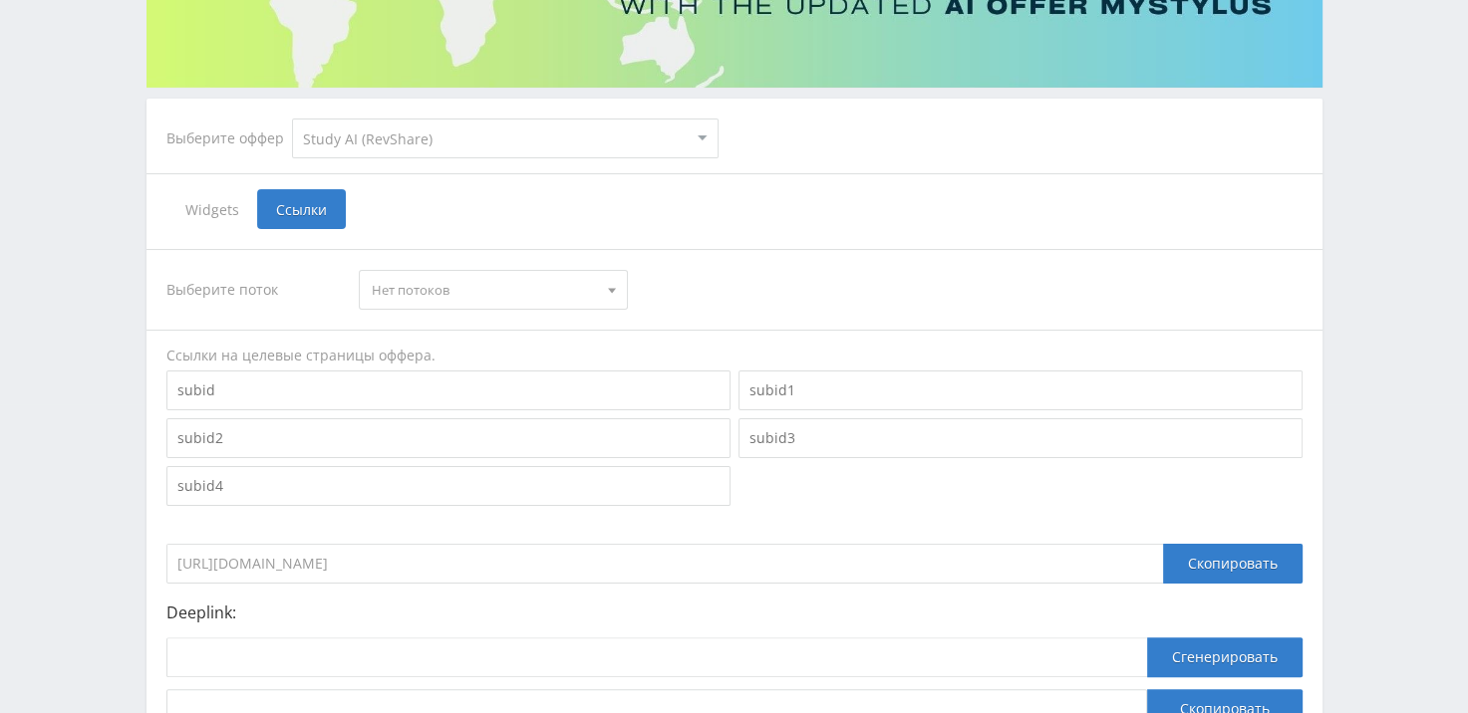
scroll to position [399, 0]
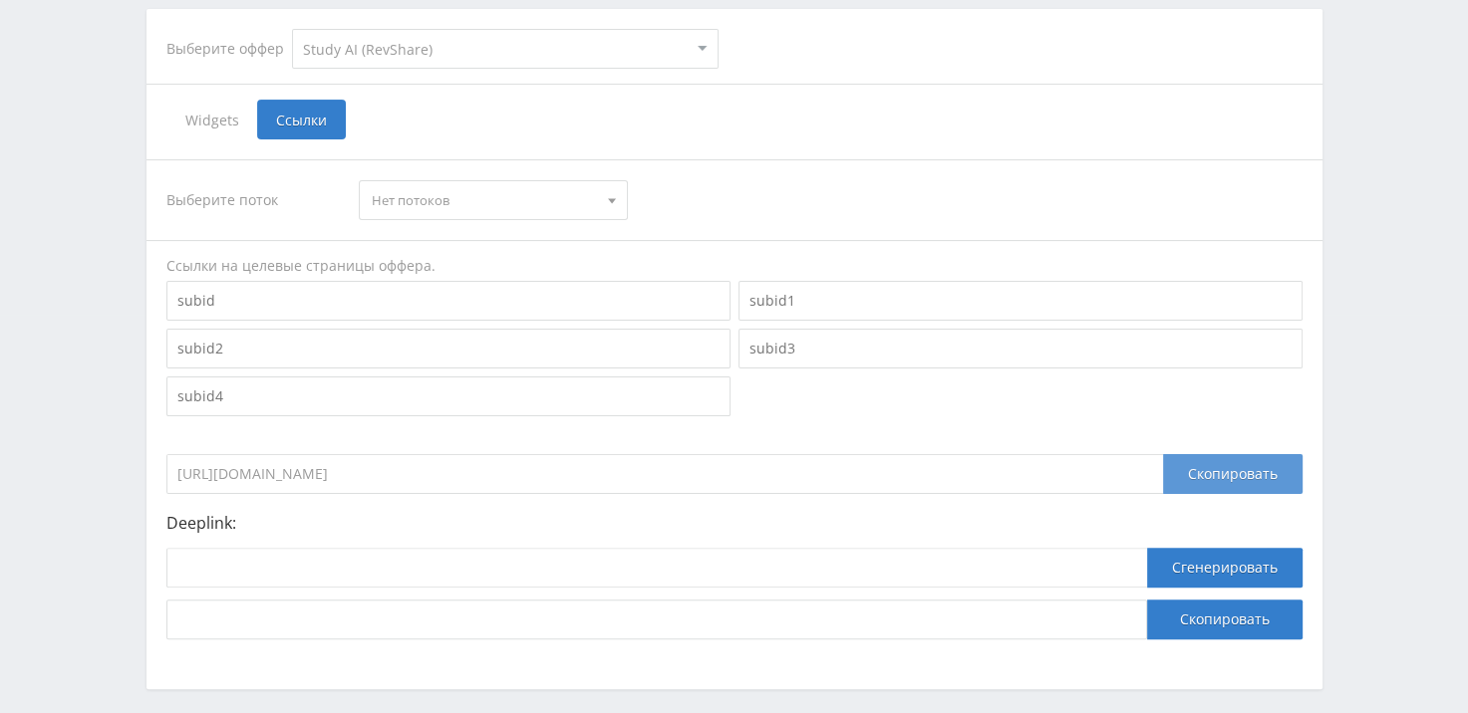
click at [1241, 470] on div "Скопировать" at bounding box center [1232, 474] width 139 height 40
click at [403, 446] on div "https://eduforms.org/?rid=0 Скопировать" at bounding box center [734, 469] width 1136 height 50
